Goal: Task Accomplishment & Management: Complete application form

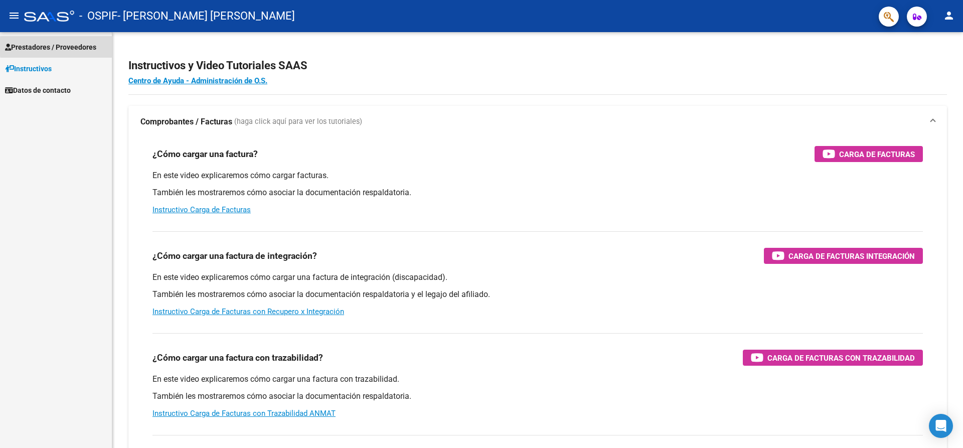
click at [86, 47] on span "Prestadores / Proveedores" at bounding box center [50, 47] width 91 height 11
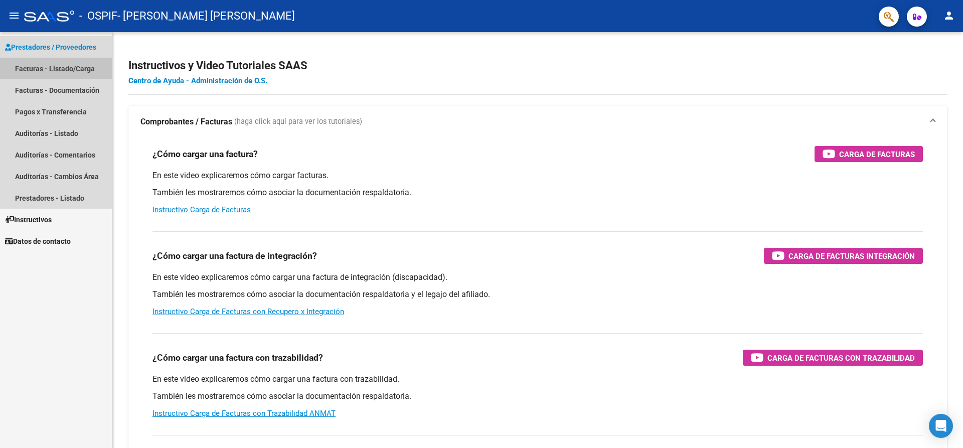
click at [70, 67] on link "Facturas - Listado/Carga" at bounding box center [56, 69] width 112 height 22
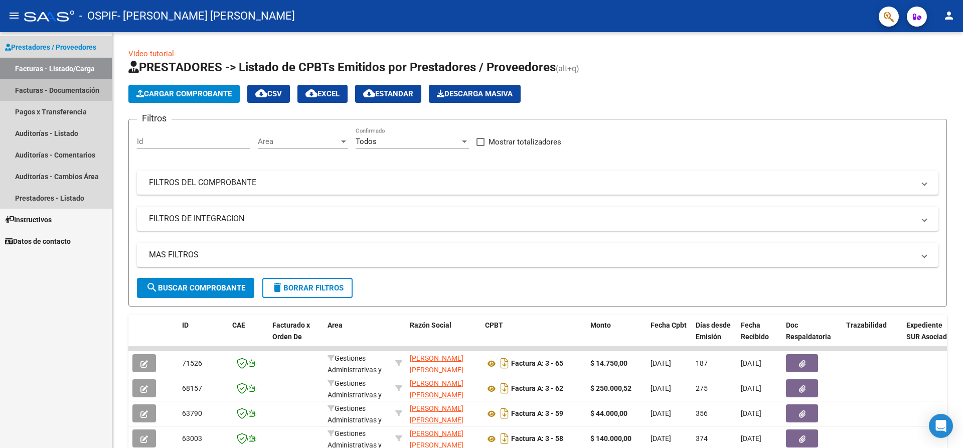
click at [62, 82] on link "Facturas - Documentación" at bounding box center [56, 90] width 112 height 22
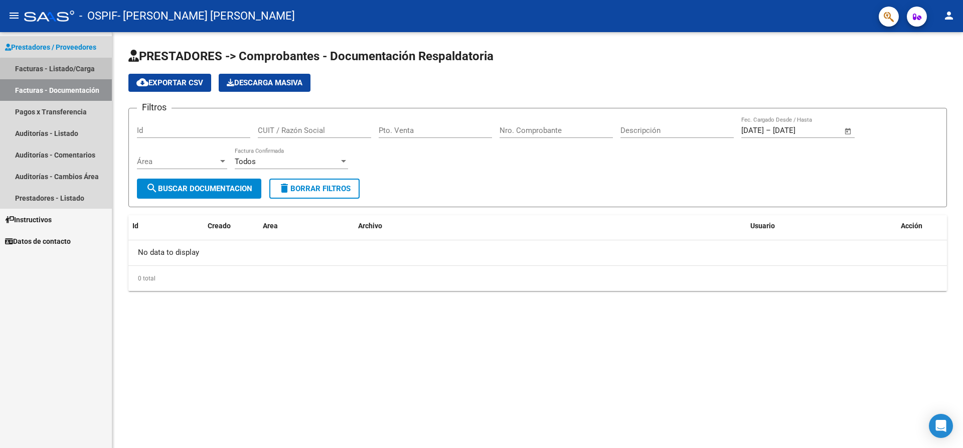
click at [68, 73] on link "Facturas - Listado/Carga" at bounding box center [56, 69] width 112 height 22
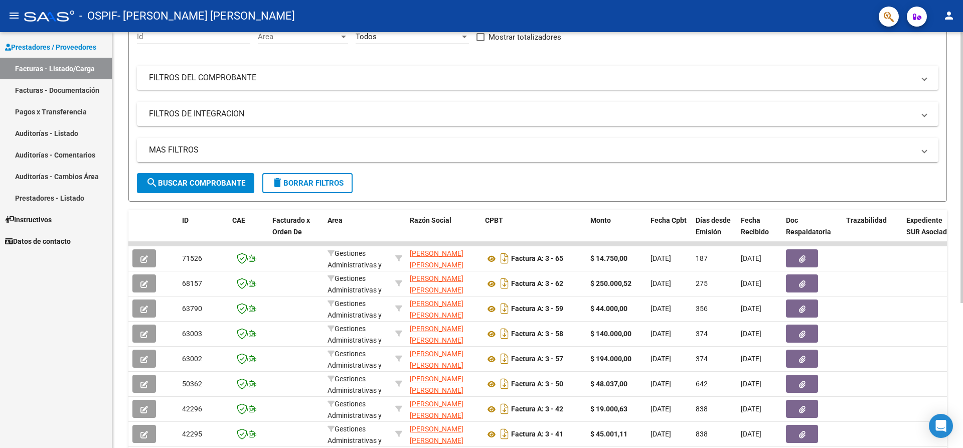
scroll to position [106, 0]
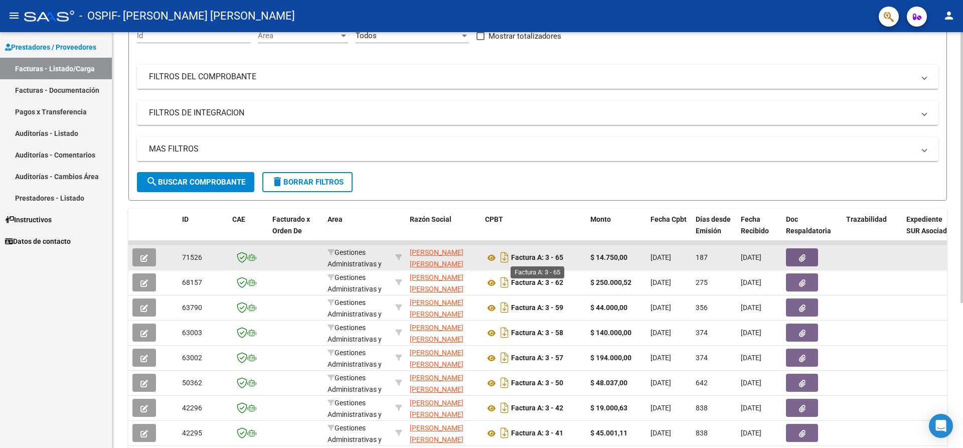
click at [538, 259] on strong "Factura A: 3 - 65" at bounding box center [537, 258] width 52 height 8
click at [491, 258] on icon at bounding box center [491, 258] width 13 height 12
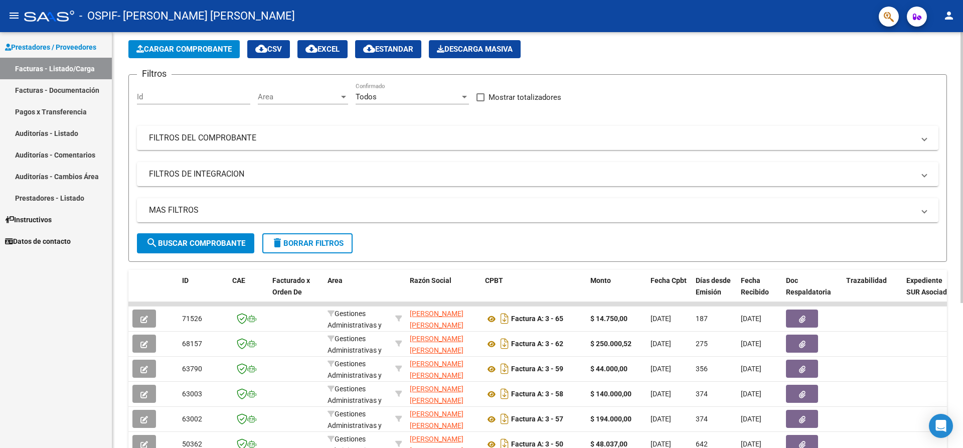
scroll to position [44, 0]
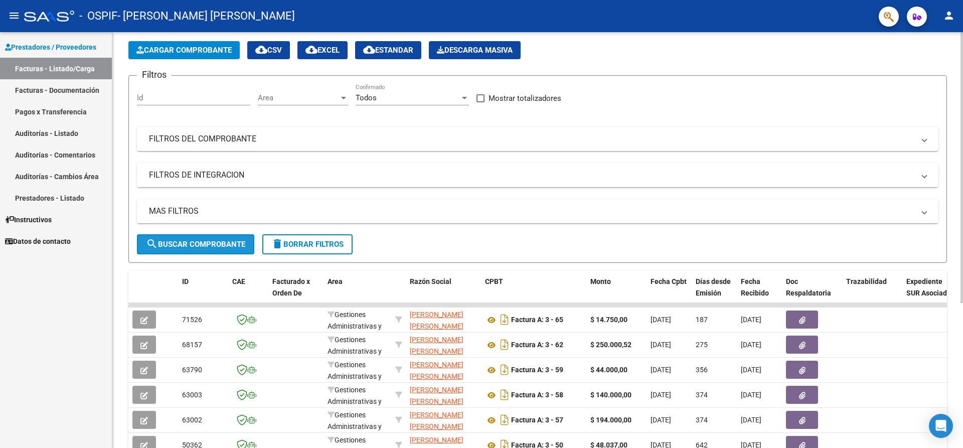
click at [193, 245] on span "search Buscar Comprobante" at bounding box center [195, 244] width 99 height 9
click at [230, 245] on span "search Buscar Comprobante" at bounding box center [195, 244] width 99 height 9
click at [220, 105] on div "Id" at bounding box center [193, 95] width 113 height 22
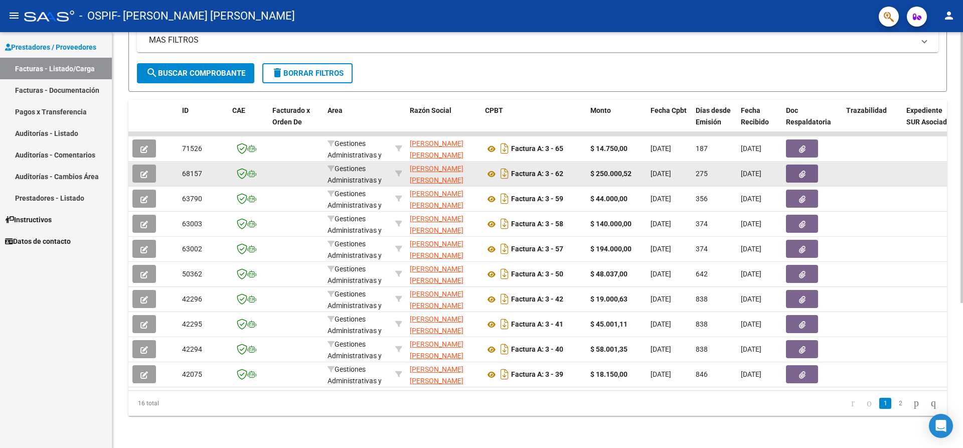
scroll to position [0, 0]
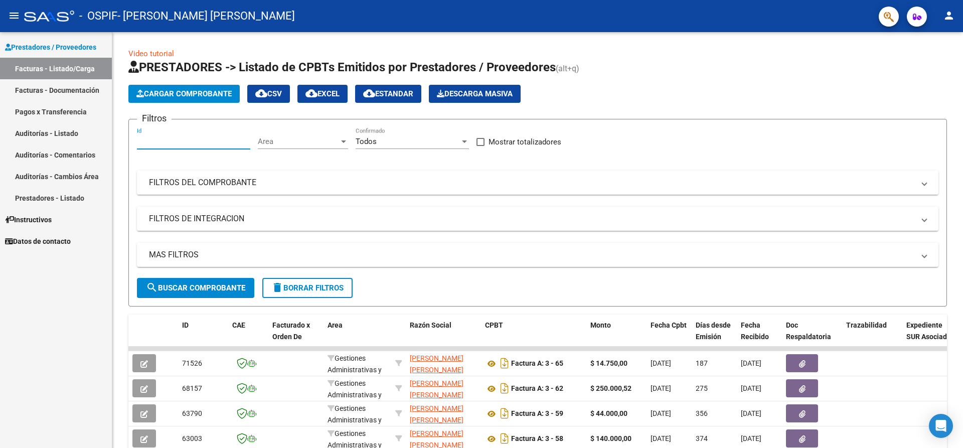
click at [29, 98] on link "Facturas - Documentación" at bounding box center [56, 90] width 112 height 22
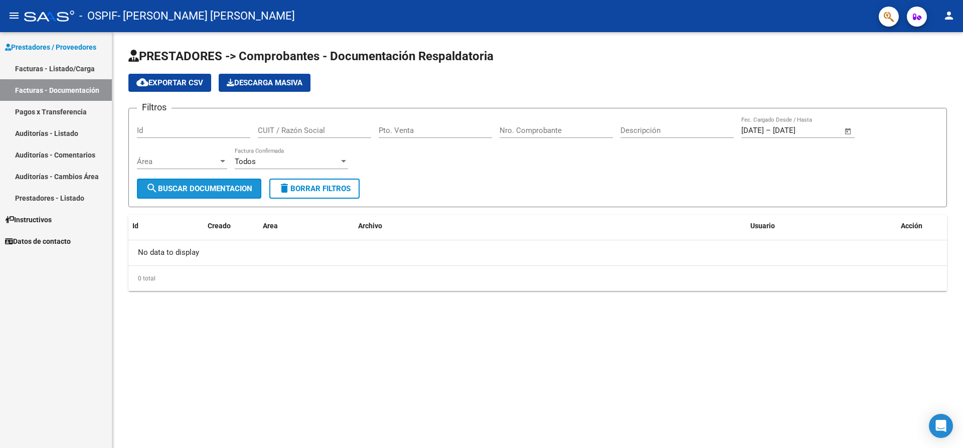
click at [177, 187] on span "search Buscar Documentacion" at bounding box center [199, 188] width 106 height 9
click at [200, 189] on span "search Buscar Documentacion" at bounding box center [199, 188] width 106 height 9
click at [167, 192] on span "search Buscar Documentacion" at bounding box center [199, 188] width 106 height 9
click at [226, 197] on button "search Buscar Documentacion" at bounding box center [199, 189] width 124 height 20
click at [194, 184] on span "search Buscar Documentacion" at bounding box center [199, 188] width 106 height 9
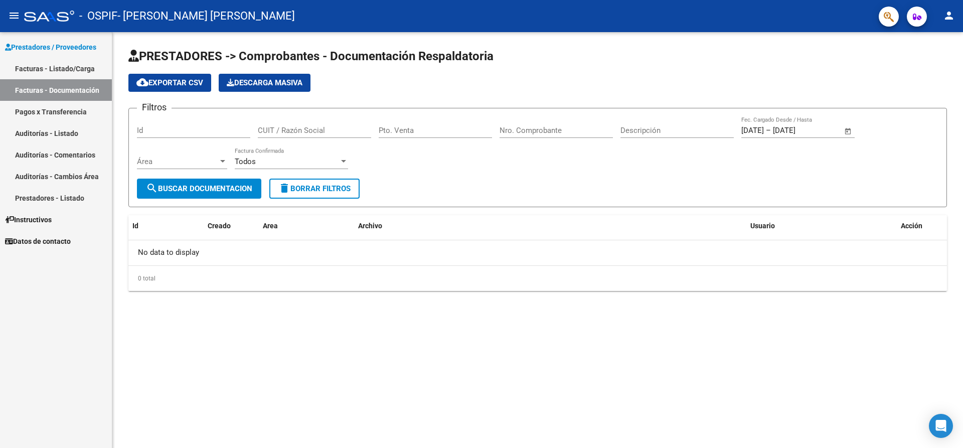
click at [203, 188] on span "search Buscar Documentacion" at bounding box center [199, 188] width 106 height 9
click at [298, 280] on div "0 total" at bounding box center [537, 278] width 819 height 25
click at [194, 80] on span "cloud_download Exportar CSV" at bounding box center [169, 82] width 67 height 9
click at [198, 184] on span "search Buscar Documentacion" at bounding box center [199, 188] width 106 height 9
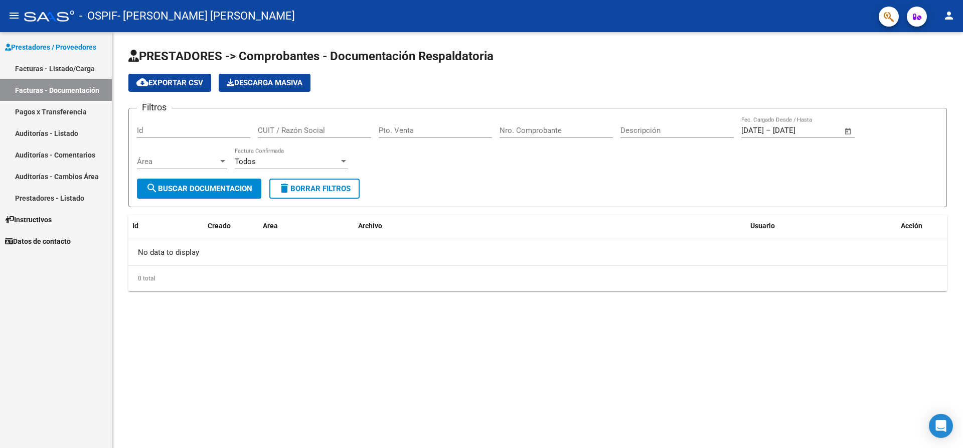
click at [203, 137] on div "Id" at bounding box center [193, 127] width 113 height 22
click at [209, 135] on div "Id" at bounding box center [193, 127] width 113 height 22
drag, startPoint x: 190, startPoint y: 189, endPoint x: 219, endPoint y: 124, distance: 71.4
click at [219, 124] on form "Filtros Id CUIT / Razón Social Pto. Venta Nro. Comprobante Descripción [DATE] […" at bounding box center [537, 157] width 819 height 99
click at [165, 182] on button "search Buscar Documentacion" at bounding box center [199, 189] width 124 height 20
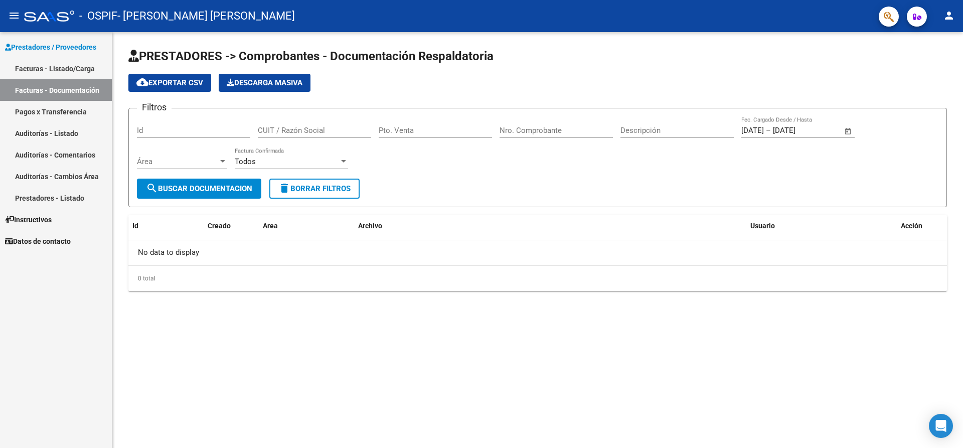
click at [226, 271] on div "0 total" at bounding box center [537, 278] width 819 height 25
click at [85, 106] on link "Pagos x Transferencia" at bounding box center [56, 112] width 112 height 22
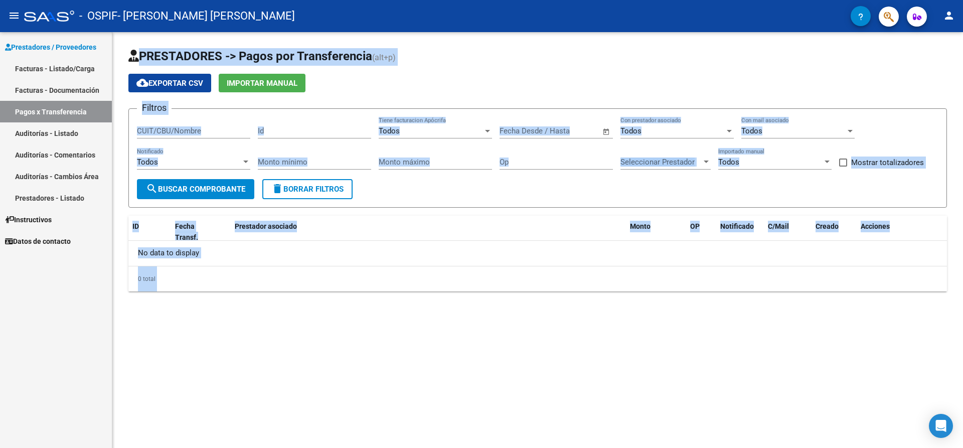
click at [334, 270] on div "0 total" at bounding box center [537, 278] width 819 height 25
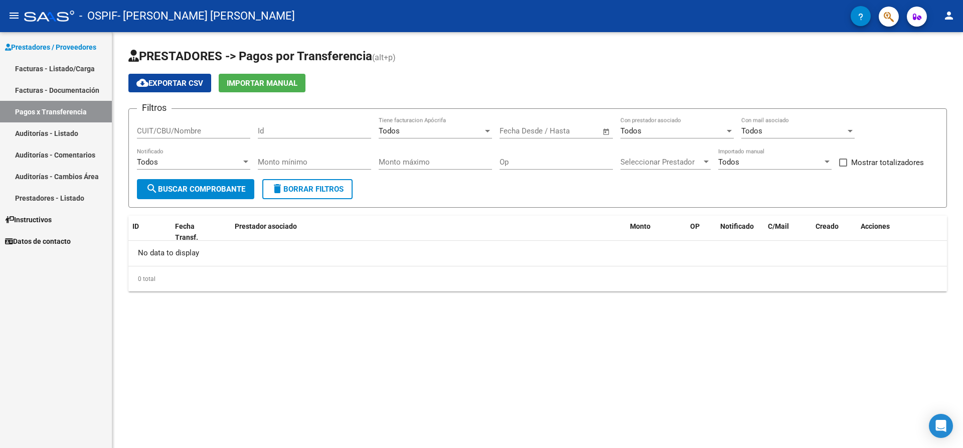
click at [59, 61] on link "Facturas - Listado/Carga" at bounding box center [56, 69] width 112 height 22
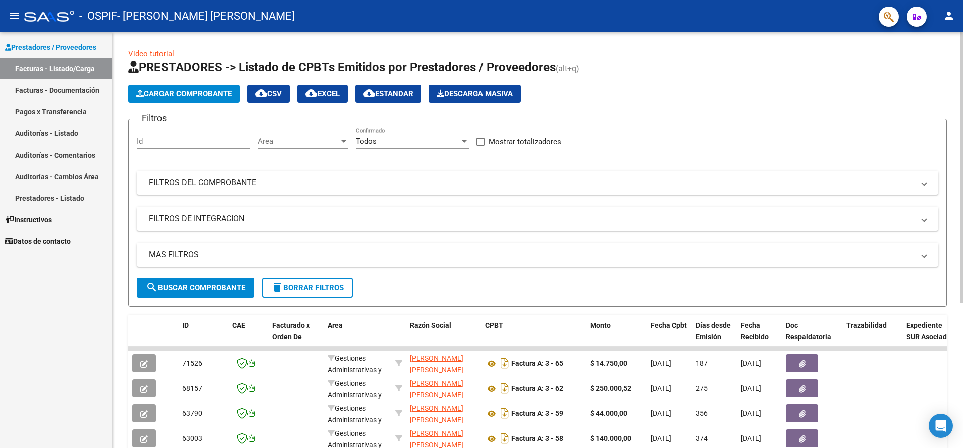
click at [225, 89] on span "Cargar Comprobante" at bounding box center [183, 93] width 95 height 9
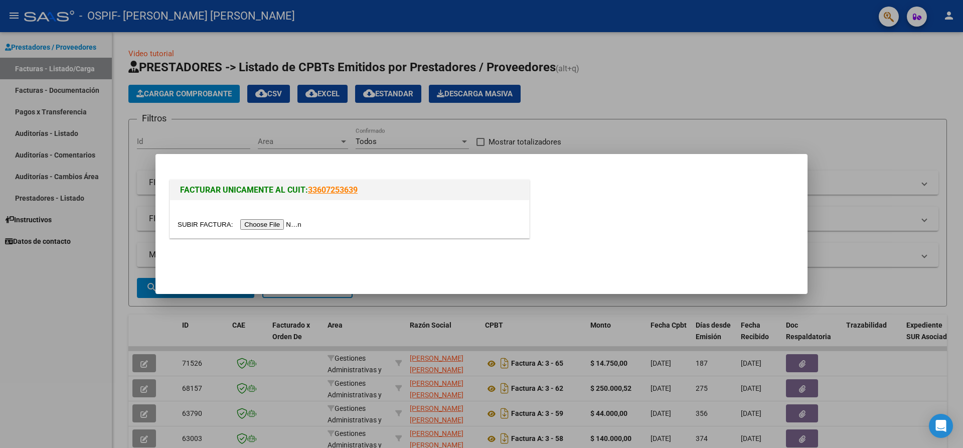
click at [272, 227] on input "file" at bounding box center [241, 224] width 127 height 11
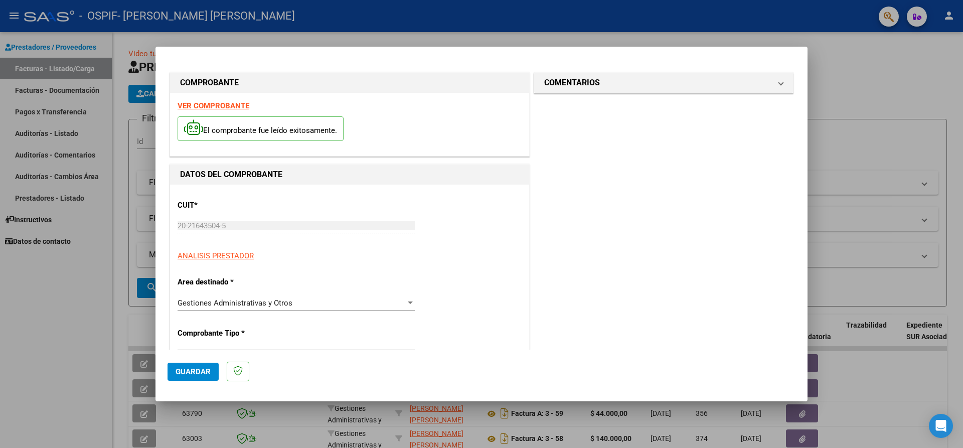
click at [181, 374] on span "Guardar" at bounding box center [193, 371] width 35 height 9
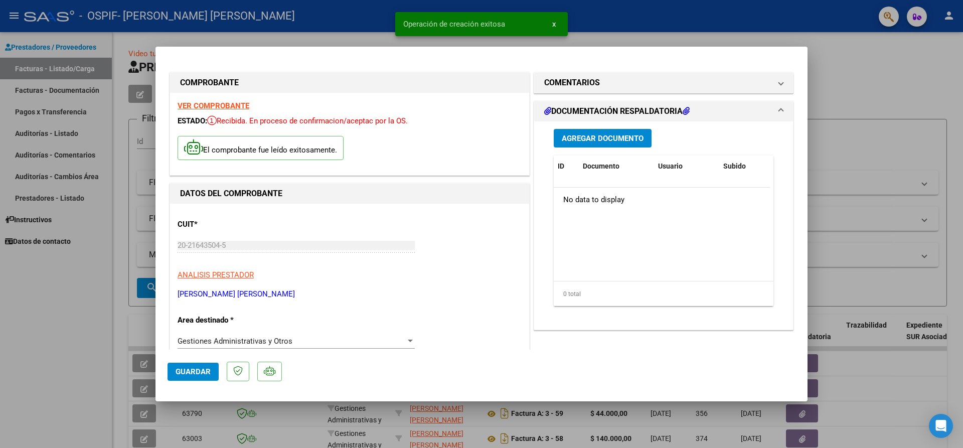
click at [603, 134] on span "Agregar Documento" at bounding box center [603, 138] width 82 height 9
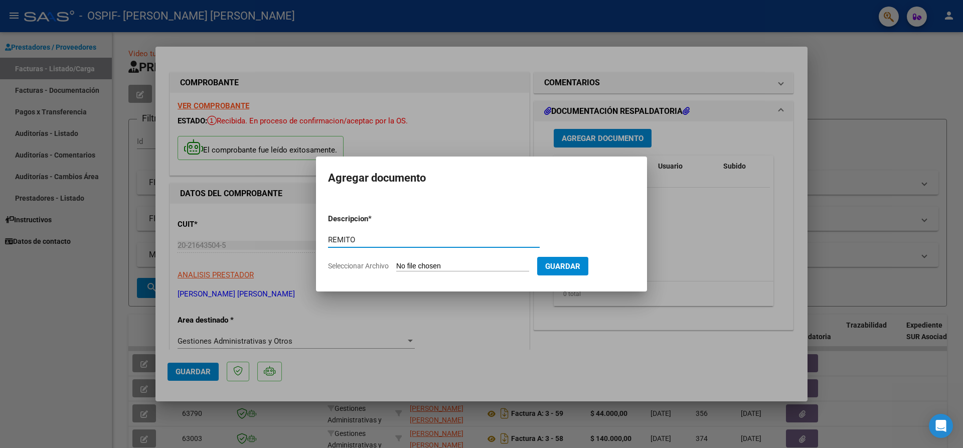
type input "REMITO"
click at [482, 266] on input "Seleccionar Archivo" at bounding box center [462, 267] width 133 height 10
type input "C:\fakepath\1000057687.jpg"
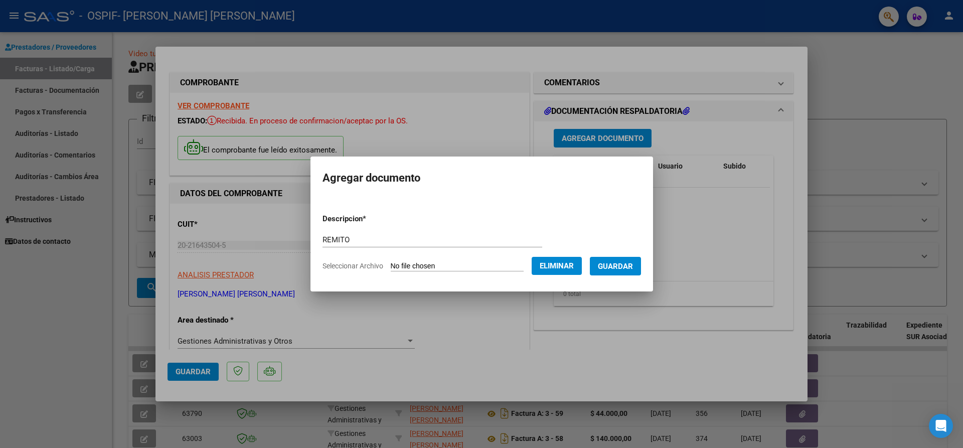
click at [626, 264] on span "Guardar" at bounding box center [615, 266] width 35 height 9
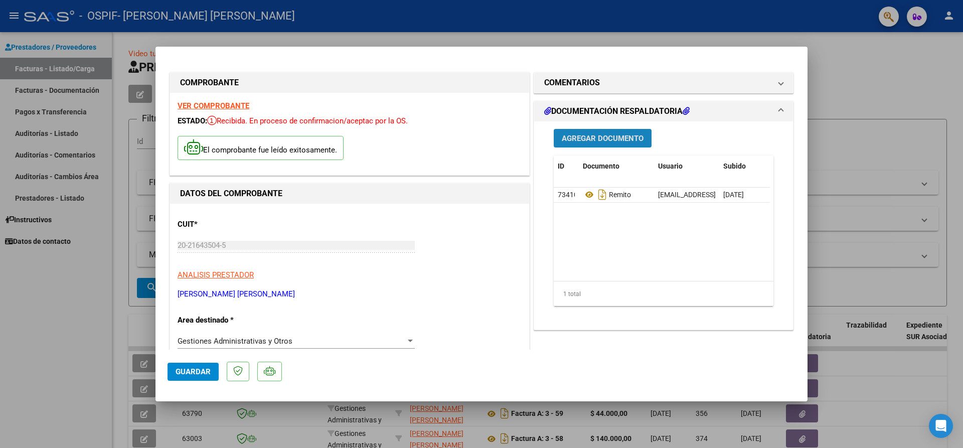
click at [580, 131] on button "Agregar Documento" at bounding box center [603, 138] width 98 height 19
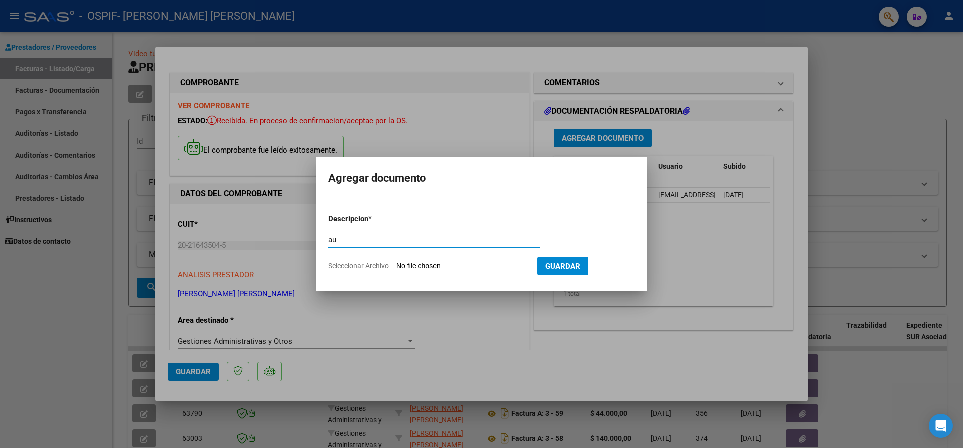
type input "a"
type input "AUTORIZACION"
click at [503, 261] on form "Descripcion * AUTORIZACION Escriba aquí una descripcion Seleccionar Archivo Gua…" at bounding box center [481, 242] width 307 height 73
click at [451, 270] on input "Seleccionar Archivo" at bounding box center [462, 267] width 133 height 10
type input "C:\fakepath\Autorizado ORT.[PERSON_NAME].pdf"
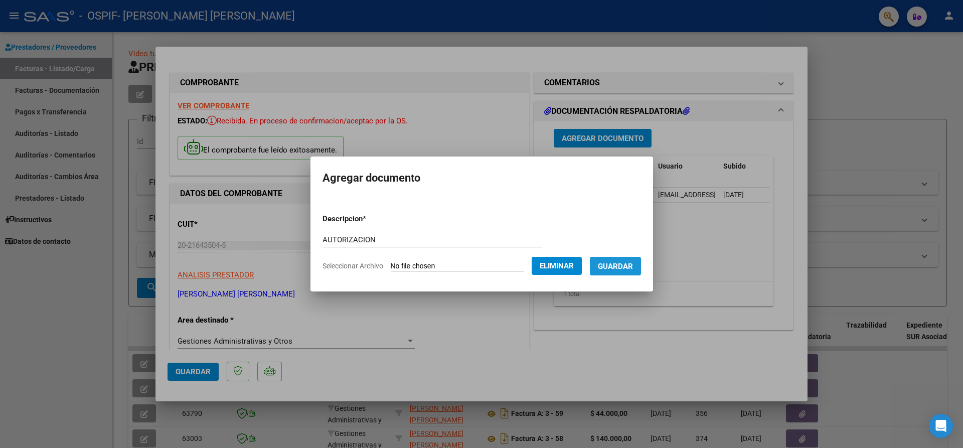
click at [630, 266] on span "Guardar" at bounding box center [615, 266] width 35 height 9
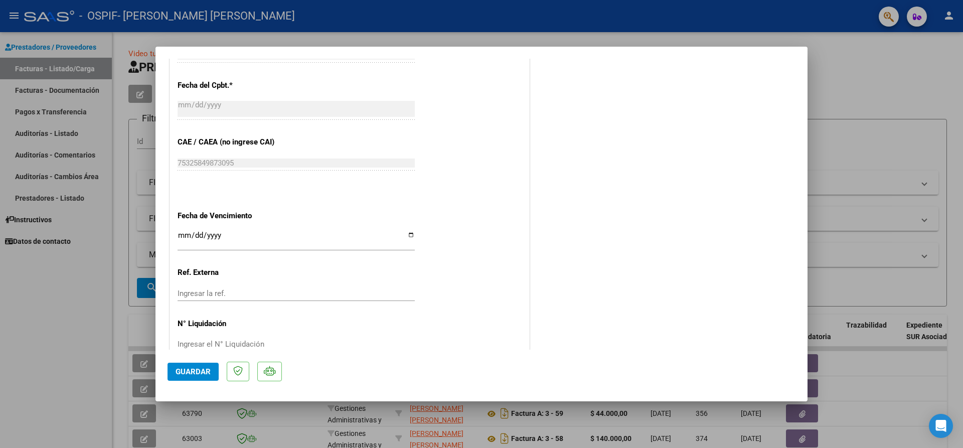
scroll to position [490, 0]
click at [320, 241] on input "Ingresar la fecha" at bounding box center [296, 239] width 237 height 16
click at [403, 234] on input "Ingresar la fecha" at bounding box center [296, 239] width 237 height 16
click at [407, 235] on input "Ingresar la fecha" at bounding box center [296, 239] width 237 height 16
type input "[DATE]"
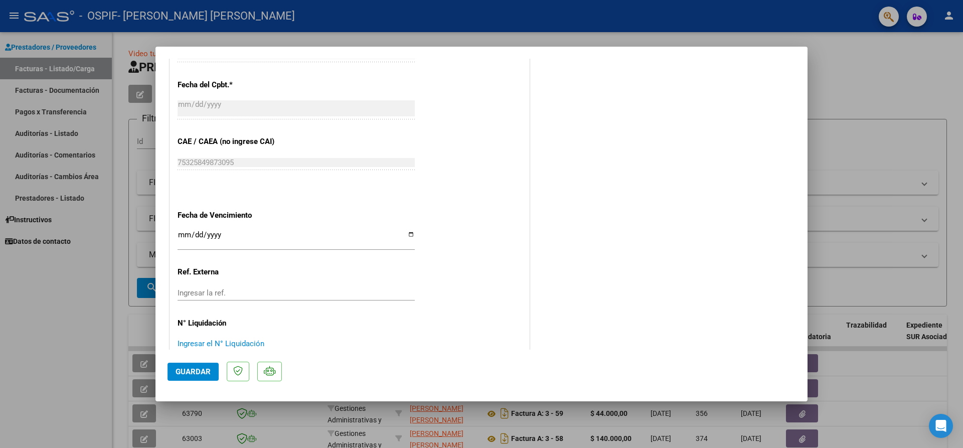
click at [339, 342] on input "Ingresar el N° Liquidación" at bounding box center [296, 343] width 237 height 9
click at [182, 372] on span "Guardar" at bounding box center [193, 371] width 35 height 9
click at [199, 376] on span "Guardar" at bounding box center [193, 371] width 35 height 9
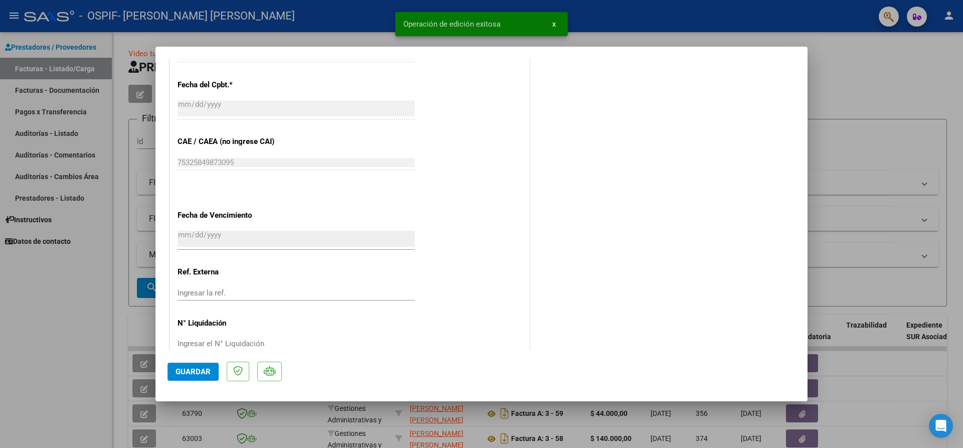
click at [810, 52] on div at bounding box center [481, 224] width 963 height 448
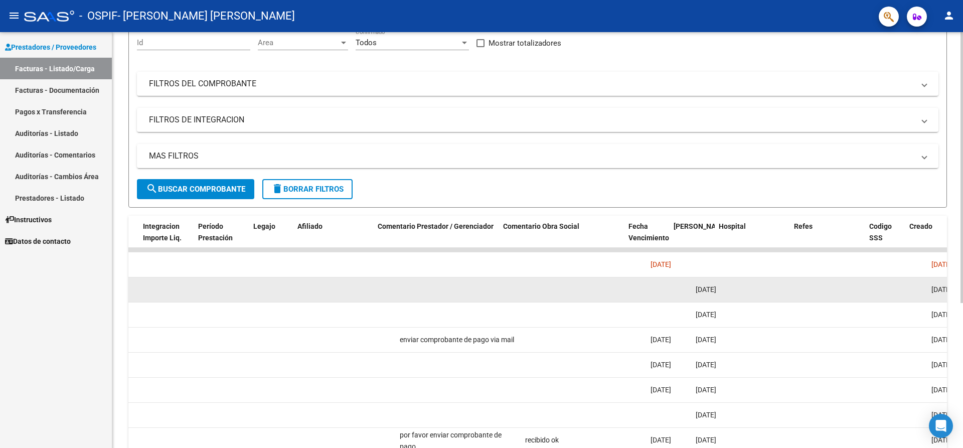
scroll to position [0, 1314]
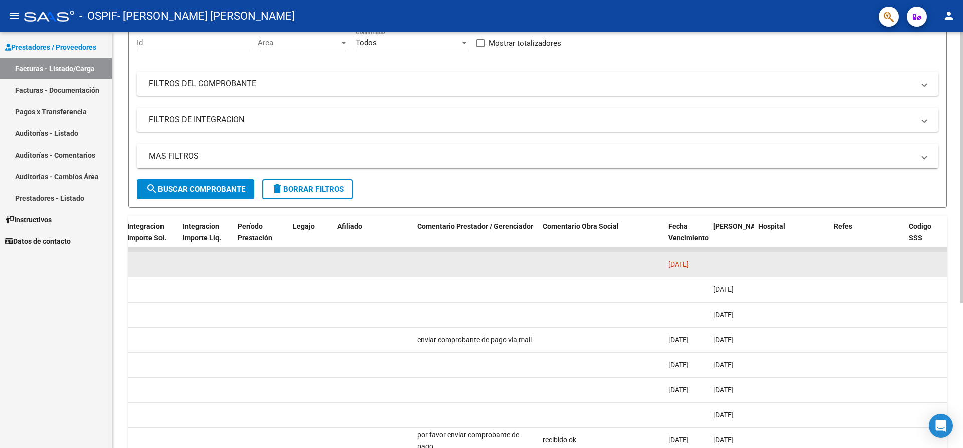
click at [532, 273] on datatable-body-cell at bounding box center [475, 264] width 125 height 25
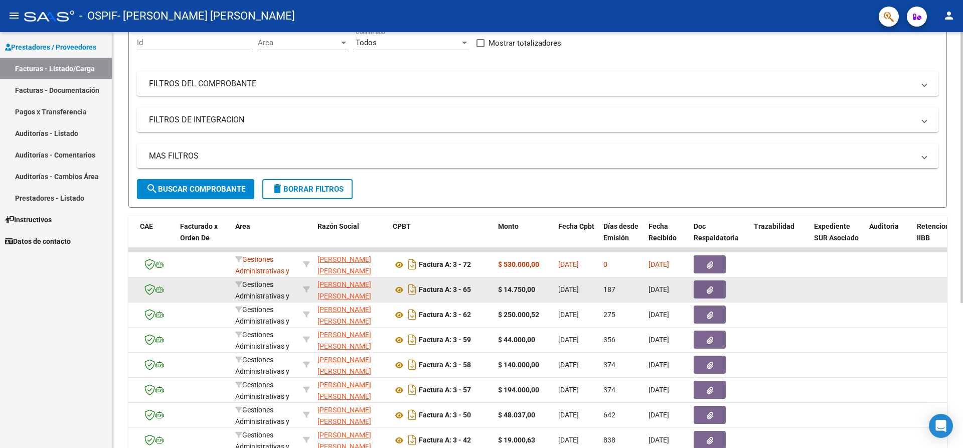
scroll to position [0, 0]
